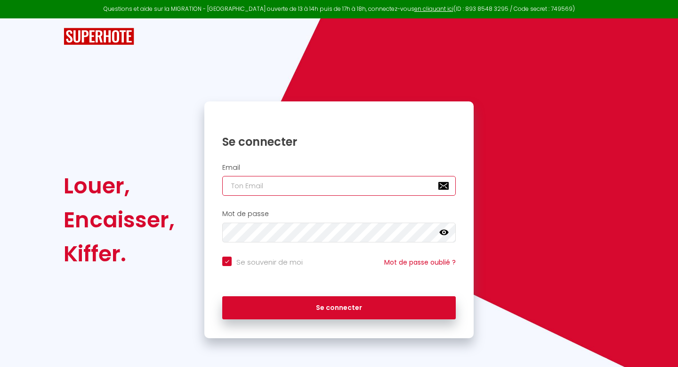
click at [359, 187] on input "email" at bounding box center [339, 186] width 234 height 20
type input "m"
checkbox input "true"
type input "mo"
checkbox input "true"
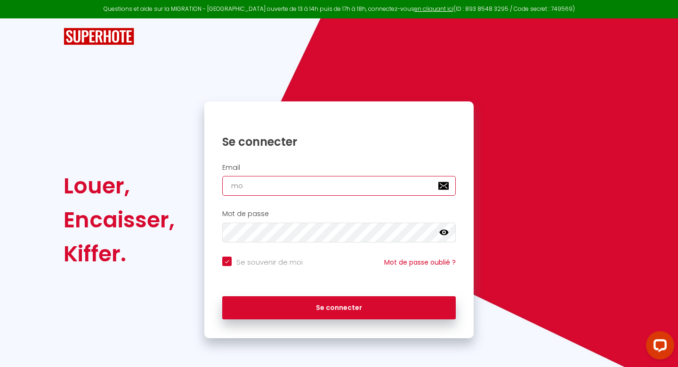
type input "mou"
checkbox input "true"
type input "[PERSON_NAME]"
checkbox input "true"
type input "moula"
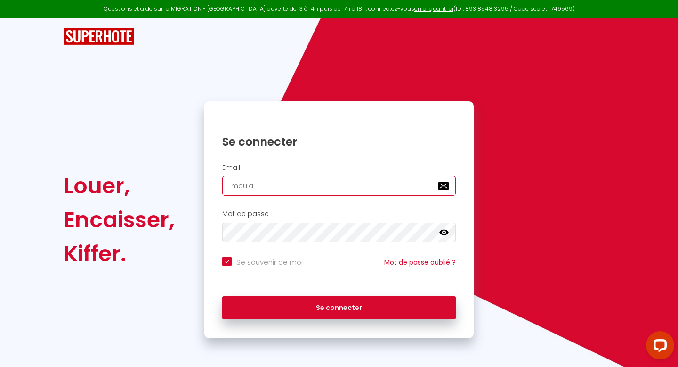
checkbox input "true"
type input "moulai"
checkbox input "true"
type input "moulai."
checkbox input "true"
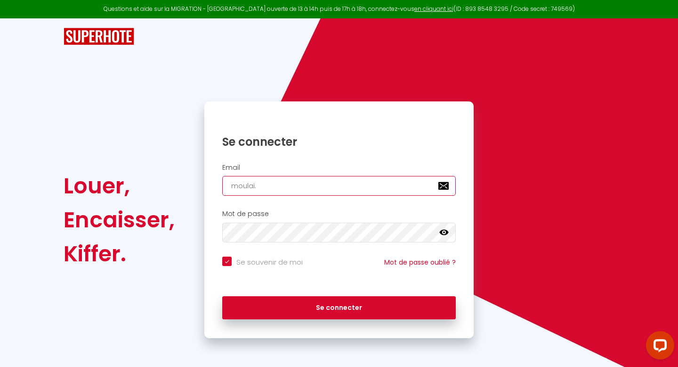
type input "moulai.i"
checkbox input "true"
type input "[DOMAIN_NAME]"
checkbox input "true"
type input "moulai.idr"
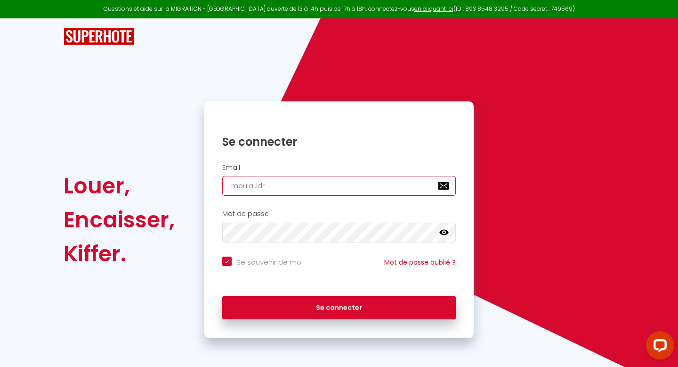
checkbox input "true"
type input "moulai.idri"
checkbox input "true"
type input "moulai.[PERSON_NAME]"
checkbox input "true"
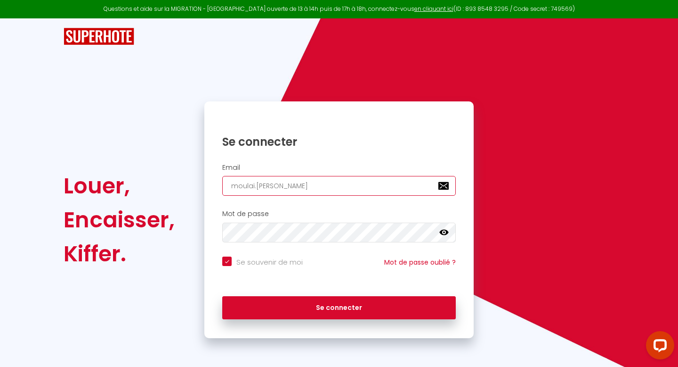
type input "moulai.idriss"
checkbox input "true"
type input "moulai.idriss@"
checkbox input "true"
type input "moulai.idriss@g"
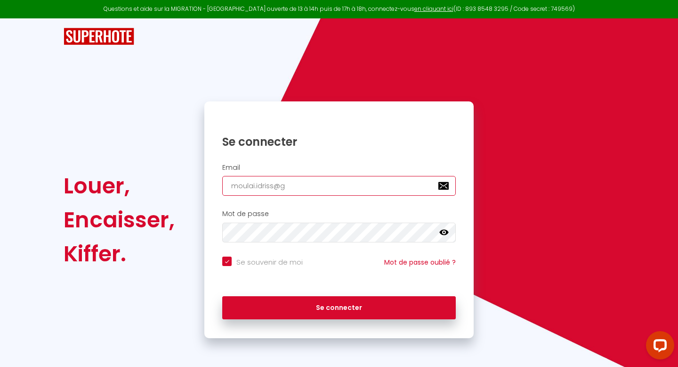
checkbox input "true"
type input "moulai.idriss@gm"
checkbox input "true"
type input "moulai.idriss@gma"
checkbox input "true"
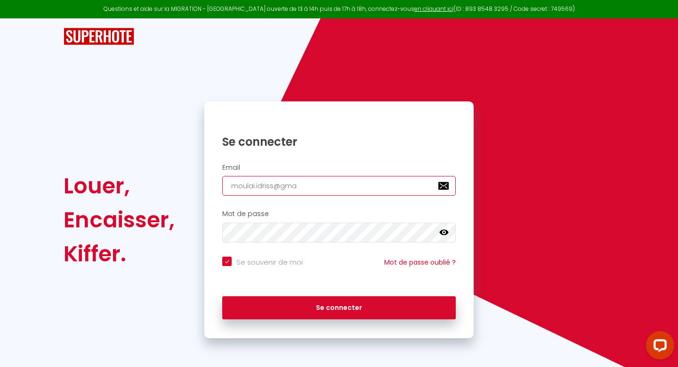
type input "moulai.idriss@gmai"
checkbox input "true"
type input "[EMAIL_ADDRESS]"
checkbox input "true"
type input "[EMAIL_ADDRESS]."
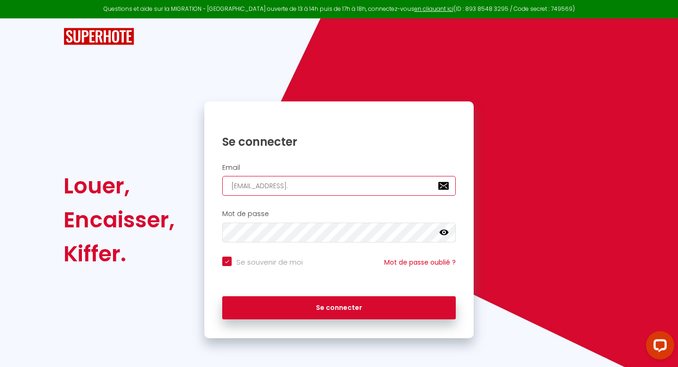
checkbox input "true"
type input "moulai.idriss@gmail.c"
checkbox input "true"
type input "[EMAIL_ADDRESS][DOMAIN_NAME]"
checkbox input "true"
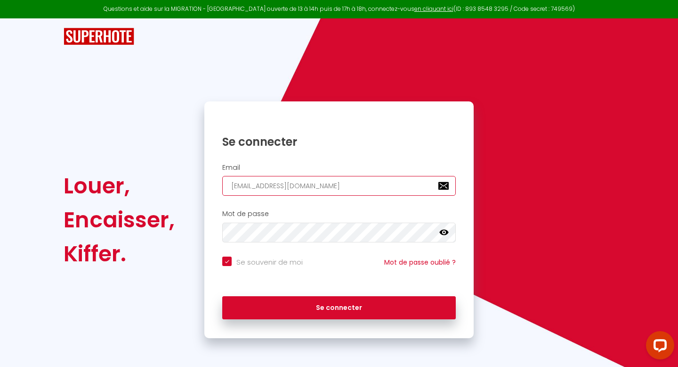
type input "[EMAIL_ADDRESS][DOMAIN_NAME]"
checkbox input "true"
type input "[EMAIL_ADDRESS][DOMAIN_NAME]"
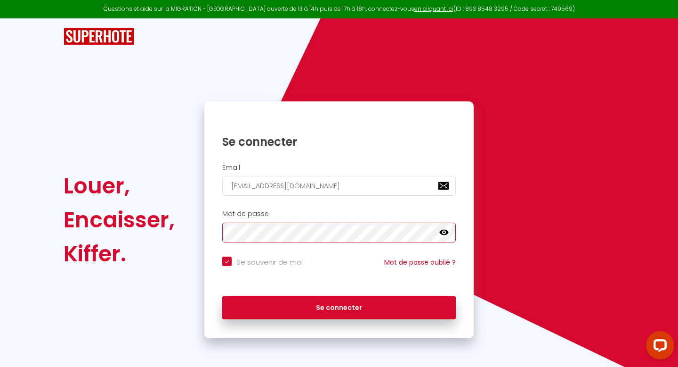
click at [222, 296] on button "Se connecter" at bounding box center [339, 308] width 234 height 24
checkbox input "true"
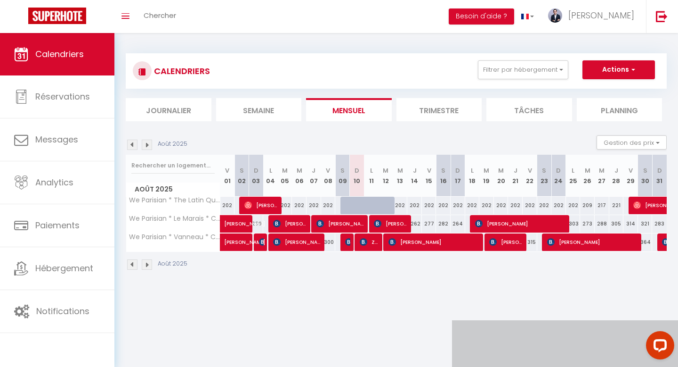
click at [148, 261] on img at bounding box center [147, 264] width 10 height 10
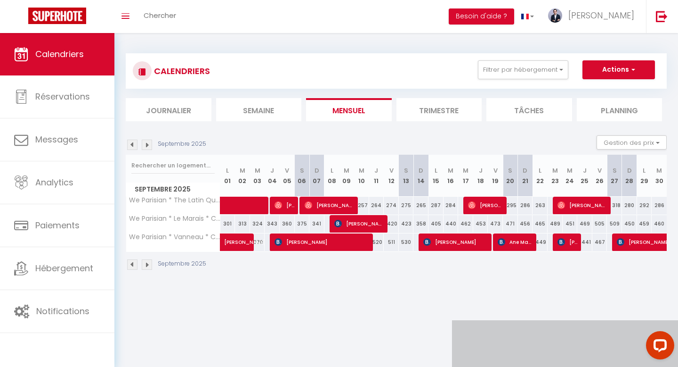
click at [134, 262] on img at bounding box center [132, 264] width 10 height 10
